Goal: Find specific page/section: Find specific page/section

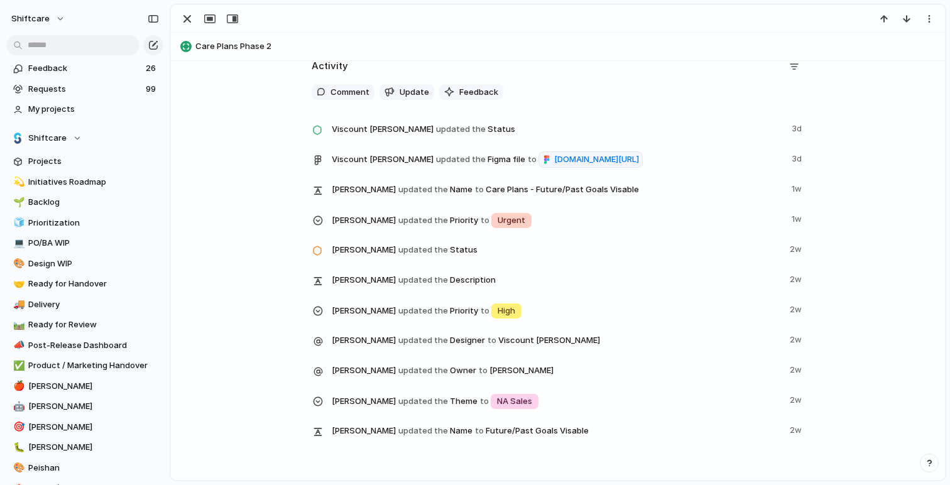
scroll to position [1676, 0]
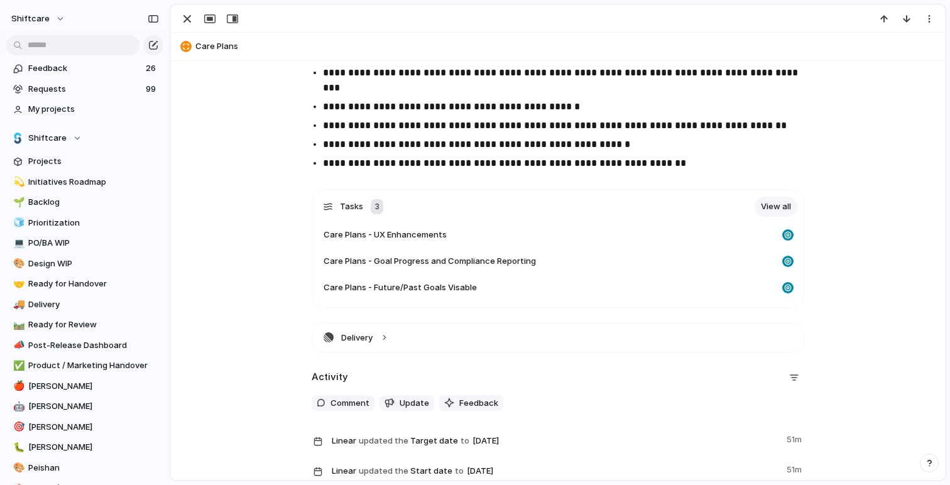
scroll to position [1248, 0]
click at [776, 201] on link "View all" at bounding box center [776, 207] width 43 height 20
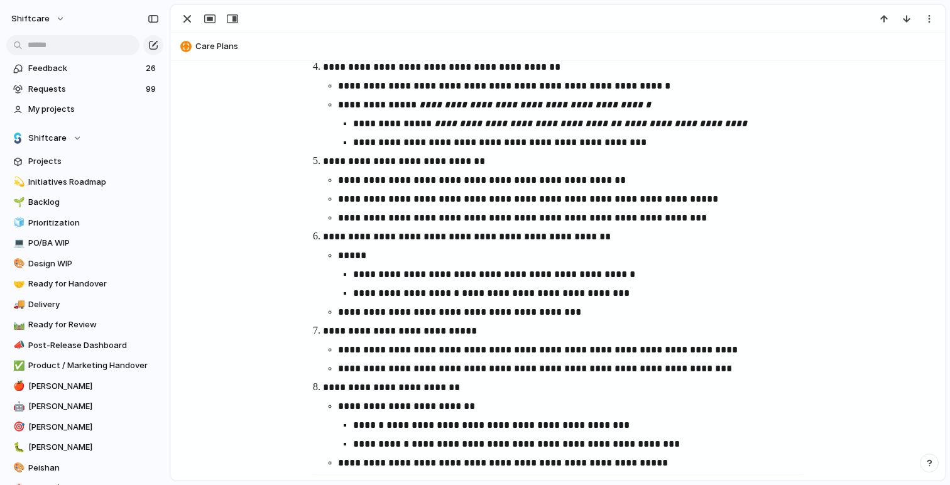
scroll to position [806, 0]
